Goal: Task Accomplishment & Management: Manage account settings

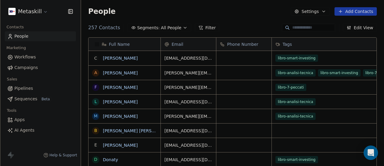
scroll to position [141, 299]
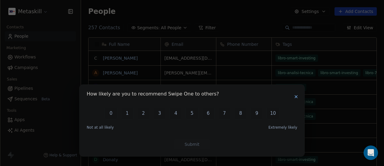
click at [299, 97] on icon "button" at bounding box center [296, 96] width 5 height 5
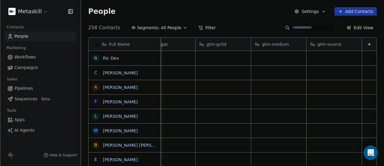
scroll to position [0, 973]
click at [367, 44] on icon at bounding box center [369, 44] width 5 height 5
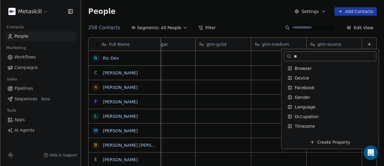
scroll to position [0, 0]
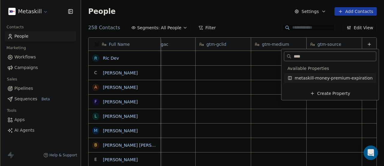
type input "****"
click at [324, 80] on span "metaskill-money-premium-expiration" at bounding box center [334, 78] width 78 height 6
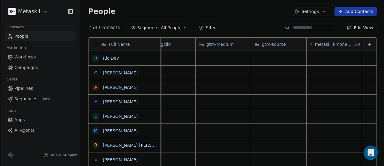
click at [330, 44] on span "metaskill-money-premium-expiration" at bounding box center [334, 44] width 38 height 6
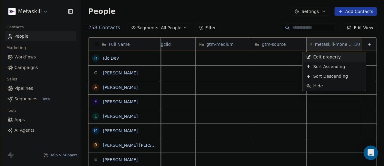
click at [333, 55] on span "Edit property" at bounding box center [328, 57] width 28 height 6
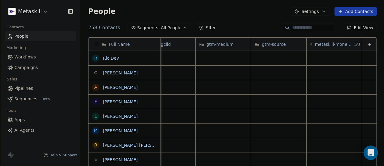
scroll to position [0, 1029]
click at [112, 58] on link "Ric Dev" at bounding box center [111, 58] width 16 height 5
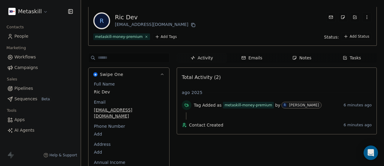
scroll to position [17, 0]
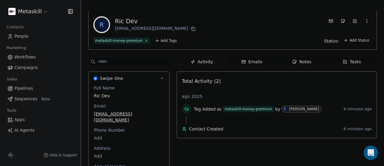
click at [367, 21] on icon "button" at bounding box center [367, 21] width 0 height 0
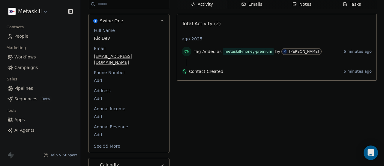
scroll to position [77, 0]
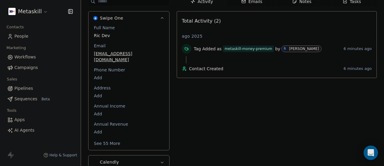
click at [161, 18] on icon "button" at bounding box center [162, 18] width 5 height 5
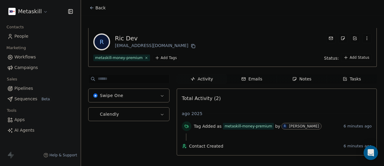
click at [163, 95] on icon "button" at bounding box center [162, 95] width 5 height 5
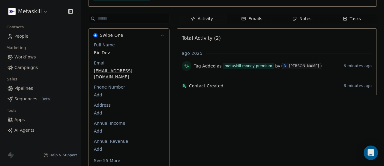
scroll to position [77, 0]
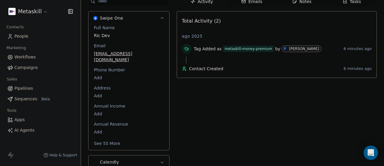
click at [106, 138] on button "See 55 More" at bounding box center [107, 143] width 34 height 11
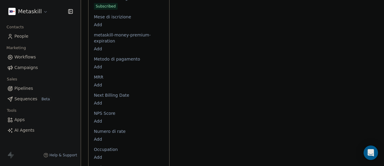
scroll to position [738, 0]
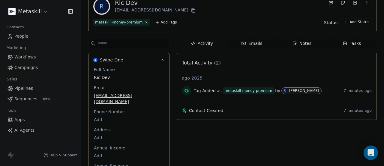
scroll to position [60, 0]
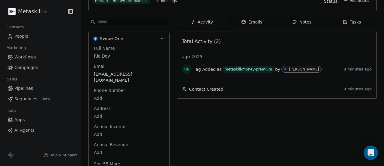
scroll to position [60, 0]
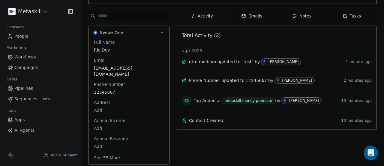
scroll to position [77, 0]
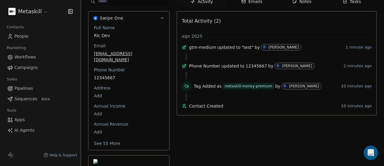
click at [103, 138] on button "See 55 More" at bounding box center [107, 143] width 34 height 11
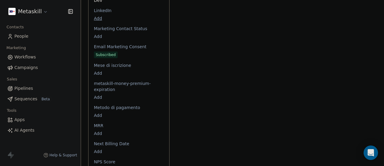
click at [97, 92] on html "Metaskill Contacts People Marketing Workflows Campaigns Sales Pipelines Sequenc…" at bounding box center [192, 83] width 384 height 166
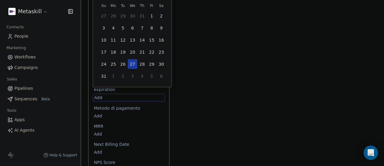
scroll to position [740, 0]
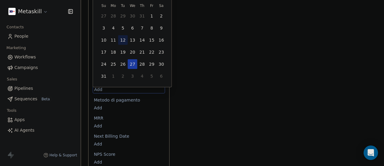
click at [121, 38] on button "12" at bounding box center [123, 40] width 10 height 10
type input "**********"
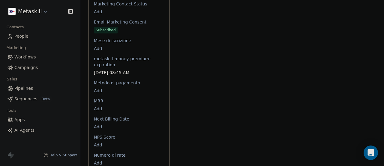
scroll to position [758, 0]
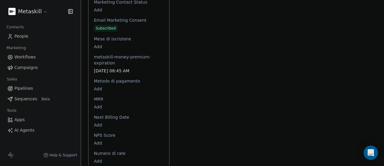
click at [382, 104] on html "Metaskill Contacts People Marketing Workflows Campaigns Sales Pipelines Sequenc…" at bounding box center [192, 83] width 384 height 166
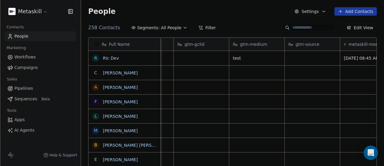
scroll to position [0, 1029]
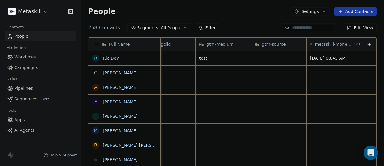
click at [335, 44] on span "metaskill-money-premium-expiration" at bounding box center [334, 44] width 38 height 6
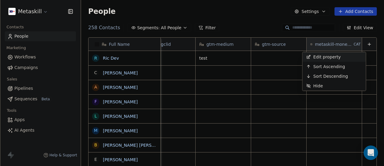
click at [333, 59] on span "Edit property" at bounding box center [328, 57] width 28 height 6
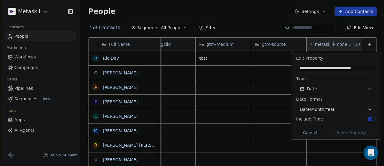
click at [372, 119] on button "button" at bounding box center [372, 118] width 8 height 5
click at [360, 132] on button "Save Property" at bounding box center [351, 132] width 49 height 8
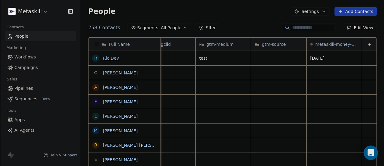
click at [111, 58] on link "Ric Dev" at bounding box center [111, 58] width 16 height 5
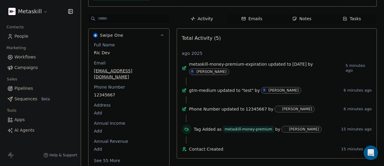
scroll to position [77, 0]
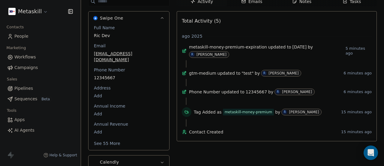
click at [116, 138] on button "See 55 More" at bounding box center [107, 143] width 34 height 11
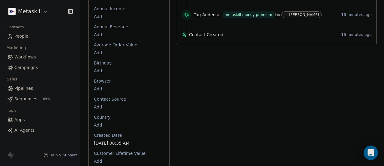
scroll to position [257, 0]
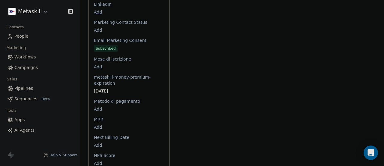
click at [110, 88] on span "12/08/2025" at bounding box center [129, 91] width 70 height 6
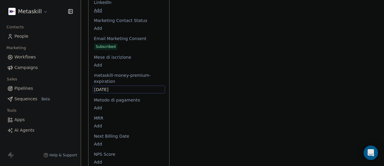
click at [119, 86] on span "12/08/2025" at bounding box center [128, 89] width 69 height 6
click at [105, 86] on span "12/08/2025" at bounding box center [128, 89] width 69 height 6
click at [106, 86] on span "12/08/2025" at bounding box center [128, 89] width 69 height 6
click at [112, 86] on span "12/08/2025" at bounding box center [128, 89] width 69 height 6
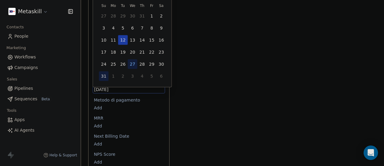
click at [107, 74] on button "31" at bounding box center [104, 76] width 10 height 10
type input "**********"
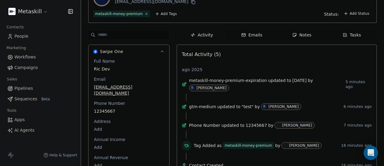
scroll to position [60, 0]
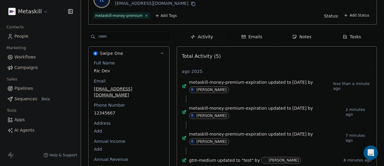
scroll to position [117, 0]
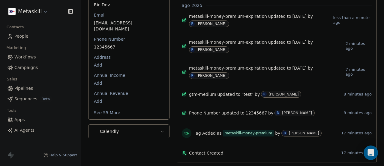
click at [115, 107] on button "See 55 More" at bounding box center [107, 112] width 34 height 11
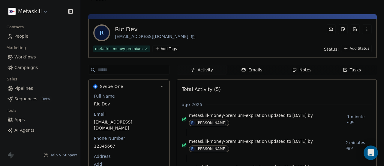
scroll to position [0, 0]
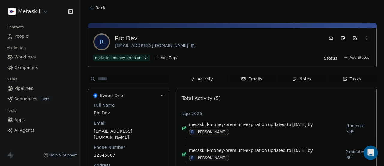
click at [102, 6] on span "Back" at bounding box center [101, 8] width 10 height 6
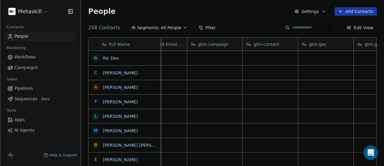
scroll to position [0, 1029]
click at [335, 44] on span "metaskill-money-premium-expiration" at bounding box center [337, 44] width 43 height 6
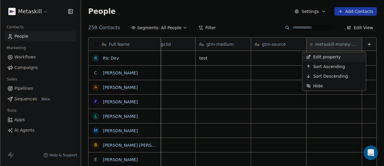
click at [334, 56] on span "Edit property" at bounding box center [328, 57] width 28 height 6
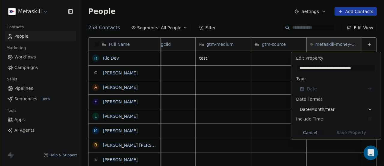
click at [329, 110] on span "Date/Month/Year" at bounding box center [317, 109] width 35 height 6
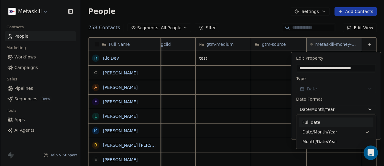
click at [328, 120] on div "Full date" at bounding box center [337, 122] width 68 height 6
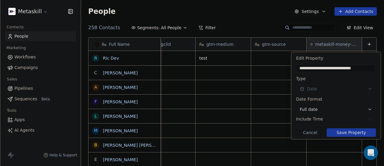
click at [352, 131] on button "Save Property" at bounding box center [351, 132] width 49 height 8
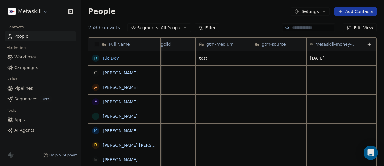
click at [113, 56] on link "Ric Dev" at bounding box center [111, 58] width 16 height 5
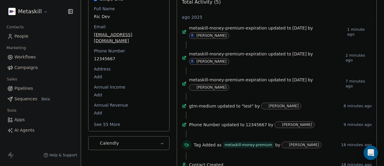
scroll to position [117, 0]
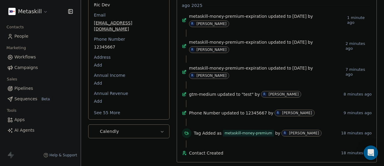
click at [114, 107] on button "See 55 More" at bounding box center [107, 112] width 34 height 11
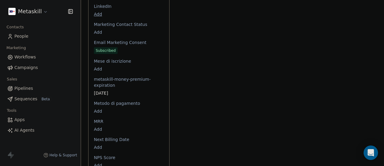
scroll to position [778, 0]
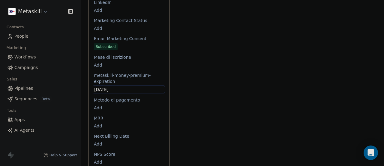
click at [117, 86] on span "[DATE]" at bounding box center [128, 89] width 69 height 6
click at [109, 72] on span "metaskill-money-premium-expiration" at bounding box center [129, 78] width 72 height 12
click at [109, 74] on span "metaskill-money-premium-expiration" at bounding box center [129, 78] width 72 height 12
click at [108, 86] on span "[DATE]" at bounding box center [128, 89] width 69 height 6
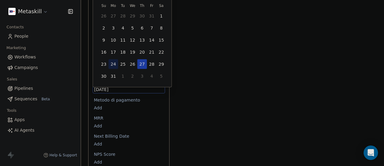
click at [111, 62] on button "24" at bounding box center [114, 64] width 10 height 10
type input "**********"
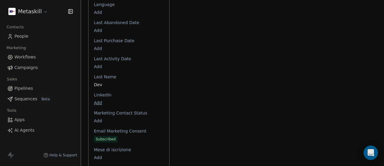
scroll to position [710, 0]
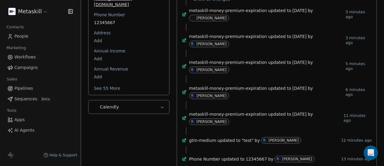
scroll to position [190, 0]
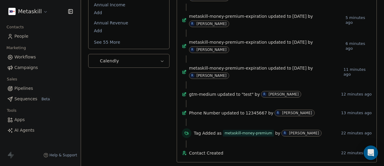
click at [108, 37] on button "See 55 More" at bounding box center [107, 42] width 34 height 11
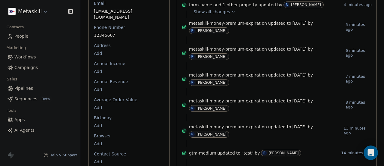
scroll to position [0, 0]
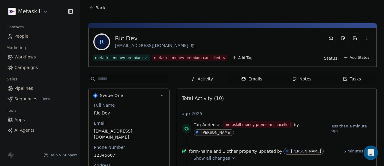
click at [222, 58] on icon at bounding box center [224, 58] width 4 height 4
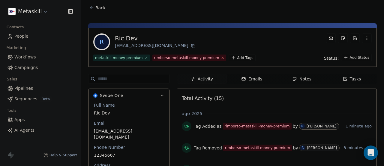
click at [221, 57] on icon at bounding box center [223, 58] width 4 height 4
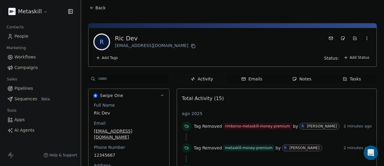
click at [106, 57] on html "Metaskill Contacts People Marketing Workflows Campaigns Sales Pipelines Sequenc…" at bounding box center [192, 83] width 384 height 166
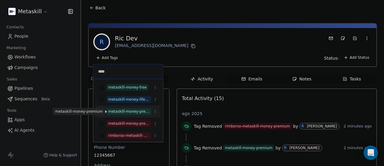
type input "****"
click at [127, 111] on div "metaskill-money-premium" at bounding box center [128, 110] width 41 height 5
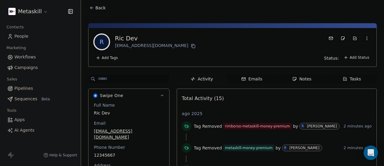
click at [111, 56] on html "Metaskill Contacts People Marketing Workflows Campaigns Sales Pipelines Sequenc…" at bounding box center [192, 83] width 384 height 166
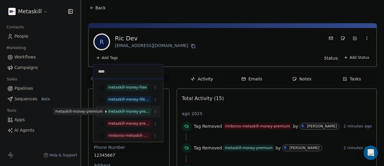
type input "****"
click at [132, 111] on div "metaskill-money-premium" at bounding box center [128, 110] width 41 height 5
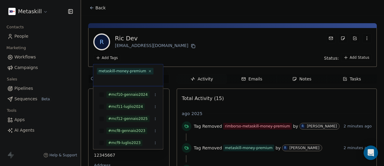
click at [127, 70] on div "metaskill-money-premium" at bounding box center [123, 70] width 48 height 5
click at [153, 55] on html "Metaskill Contacts People Marketing Workflows Campaigns Sales Pipelines Sequenc…" at bounding box center [192, 83] width 384 height 166
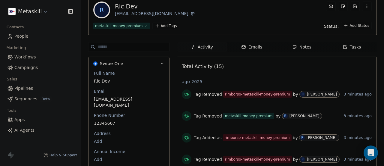
scroll to position [25, 0]
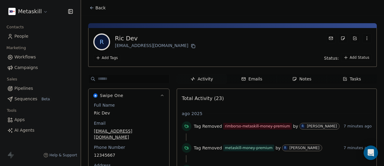
click at [111, 56] on html "Metaskill Contacts People Marketing Workflows Campaigns Sales Pipelines Sequenc…" at bounding box center [192, 83] width 384 height 166
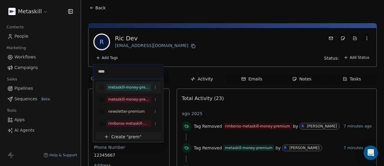
type input "****"
click at [132, 89] on div "metaskill-money-premium" at bounding box center [128, 86] width 41 height 5
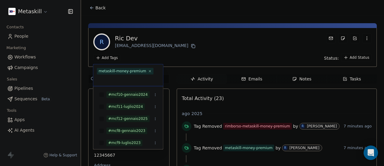
click at [136, 57] on html "Metaskill Contacts People Marketing Workflows Campaigns Sales Pipelines Sequenc…" at bounding box center [192, 83] width 384 height 166
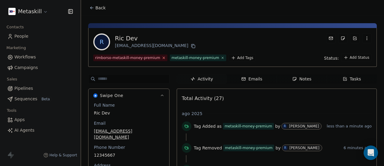
click at [162, 58] on icon at bounding box center [164, 58] width 4 height 4
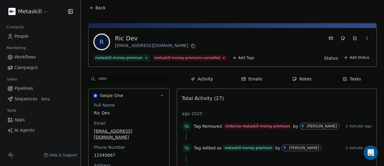
click at [222, 58] on icon at bounding box center [224, 58] width 4 height 4
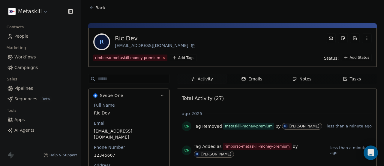
click at [162, 58] on icon at bounding box center [164, 58] width 4 height 4
click at [114, 59] on html "Metaskill Contacts People Marketing Workflows Campaigns Sales Pipelines Sequenc…" at bounding box center [192, 83] width 384 height 166
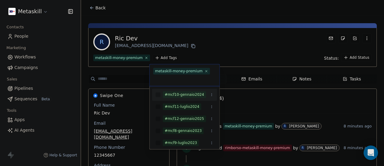
click at [362, 38] on html "Metaskill Contacts People Marketing Workflows Campaigns Sales Pipelines Sequenc…" at bounding box center [192, 83] width 384 height 166
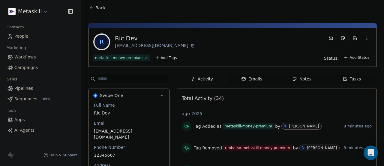
click at [365, 38] on icon "button" at bounding box center [367, 38] width 5 height 5
click at [357, 49] on div "Delete" at bounding box center [359, 52] width 40 height 10
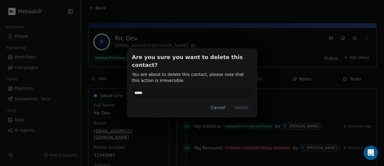
type input "******"
